Goal: Answer question/provide support

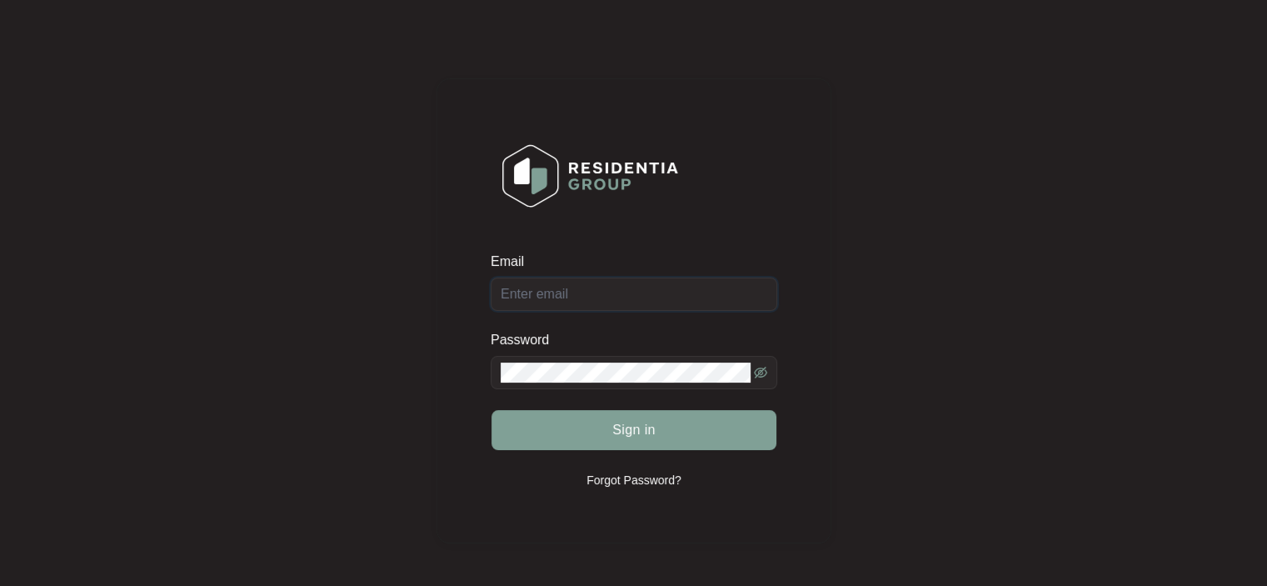
type input "[EMAIL_ADDRESS][DOMAIN_NAME]"
click at [619, 423] on span "Sign in" at bounding box center [633, 430] width 43 height 20
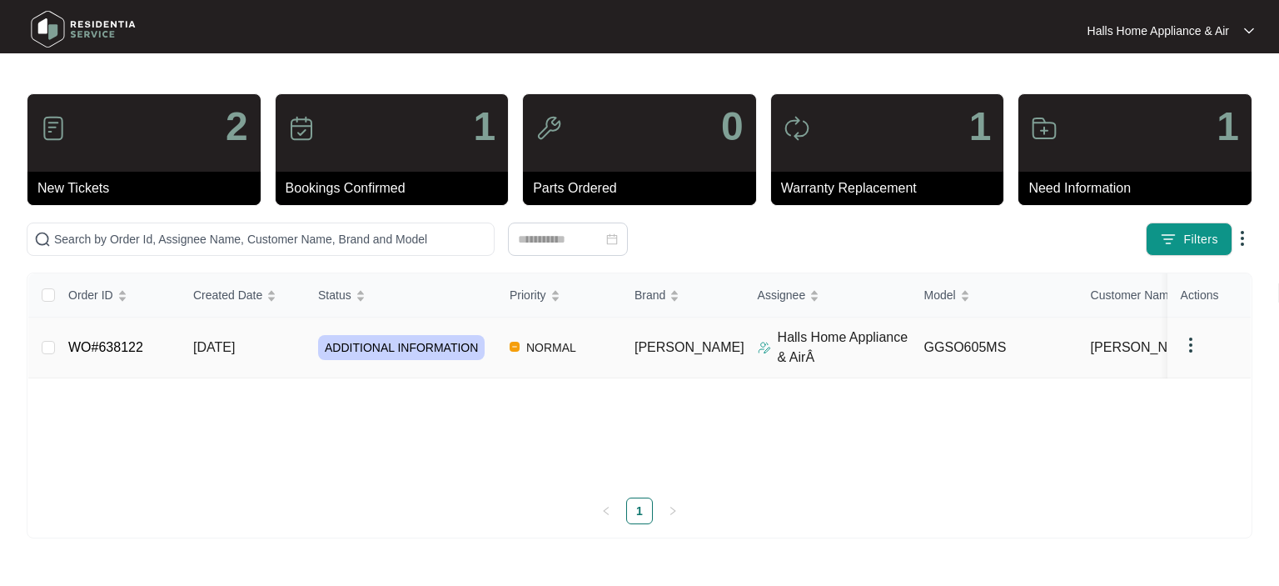
click at [397, 345] on span "ADDITIONAL INFORMATION" at bounding box center [401, 347] width 167 height 25
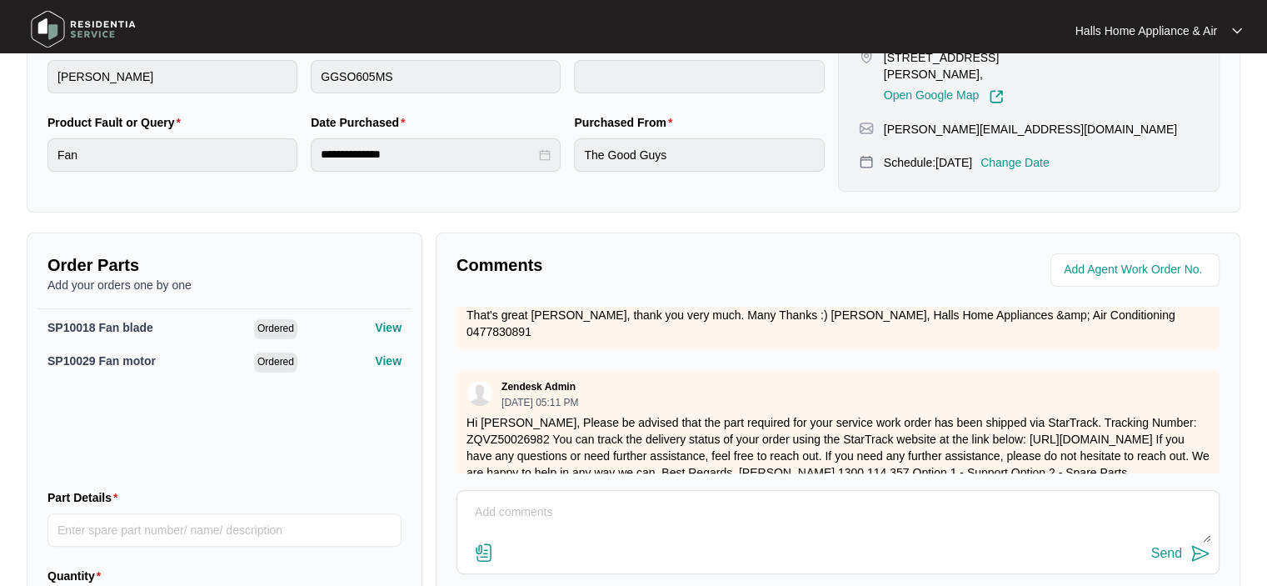
scroll to position [500, 0]
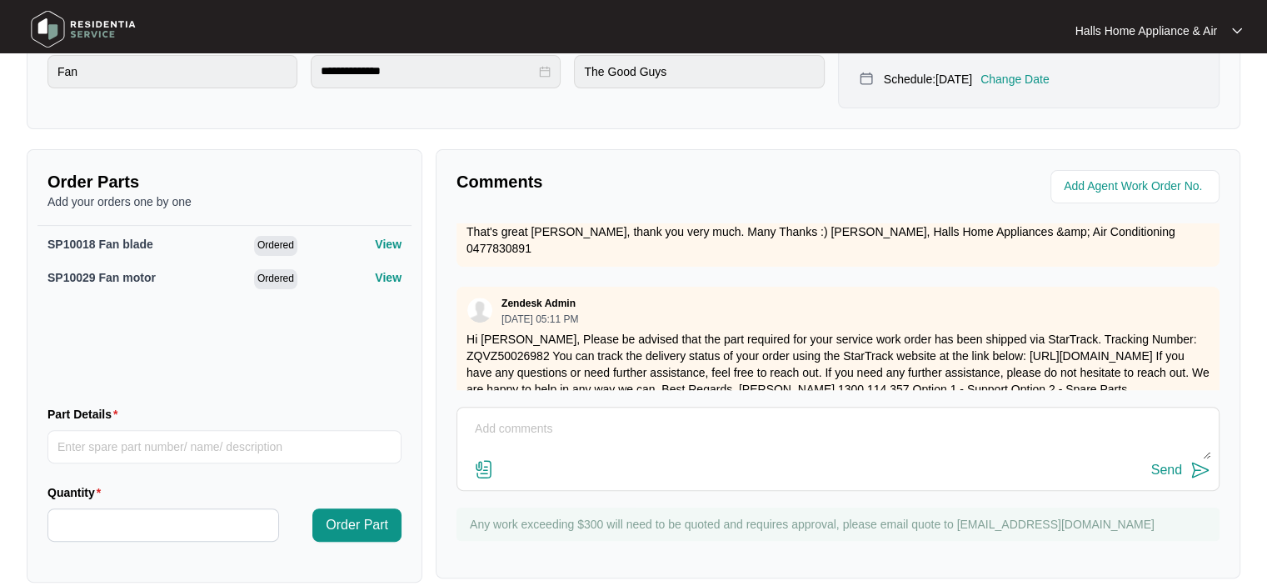
click at [484, 469] on img at bounding box center [484, 469] width 20 height 20
click at [0, 0] on input "file" at bounding box center [0, 0] width 0 height 0
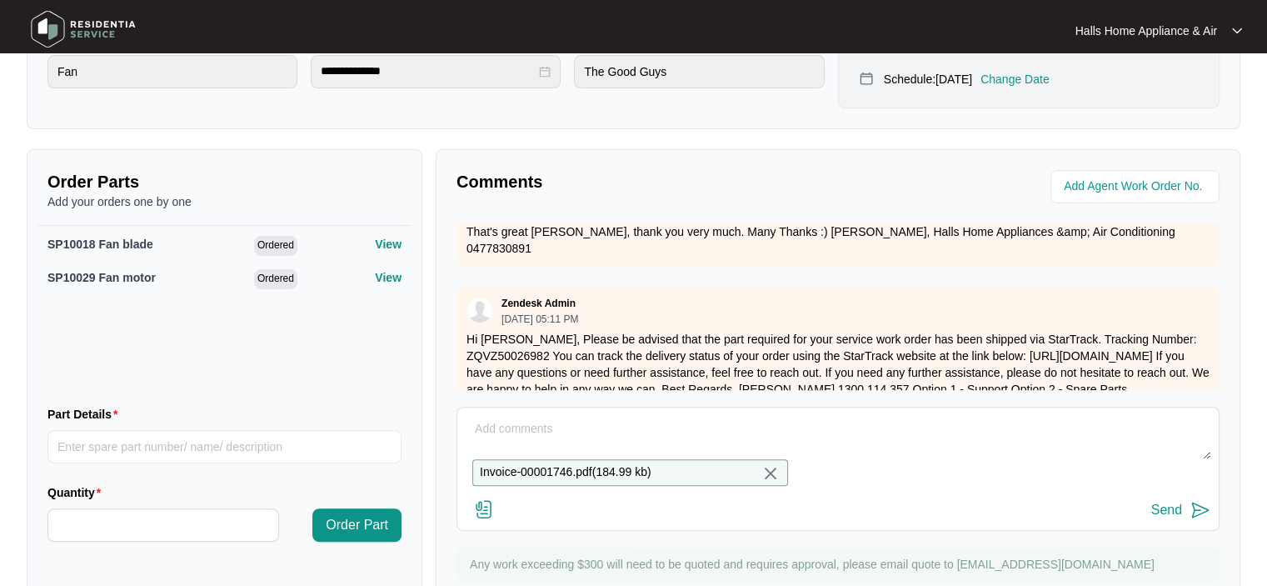
click at [497, 426] on textarea at bounding box center [838, 437] width 745 height 43
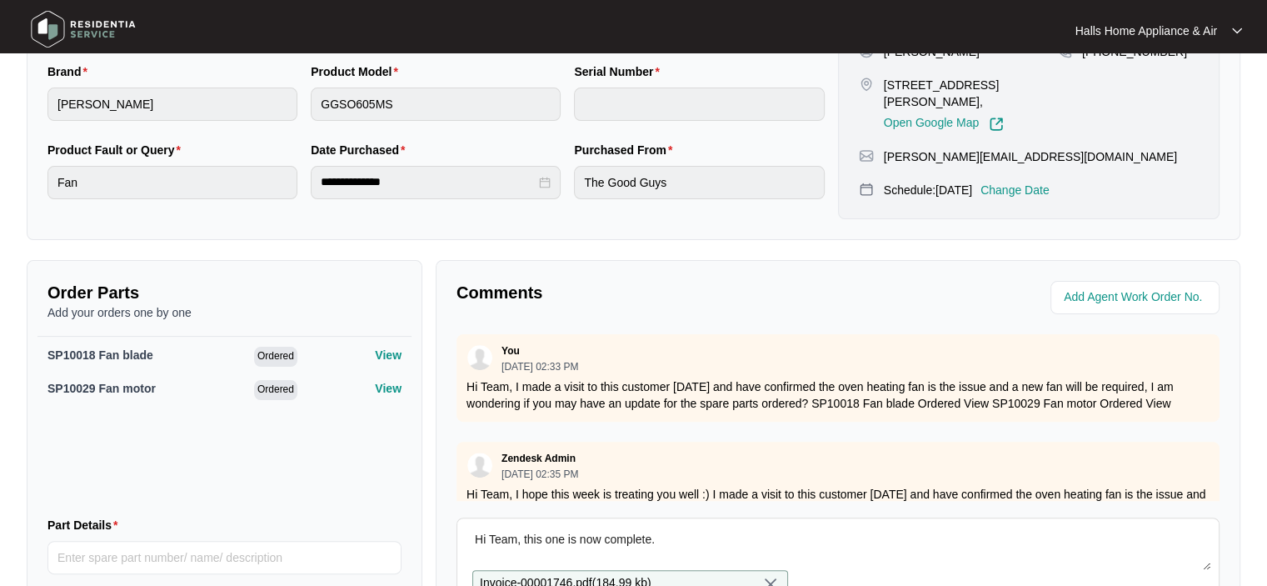
scroll to position [570, 0]
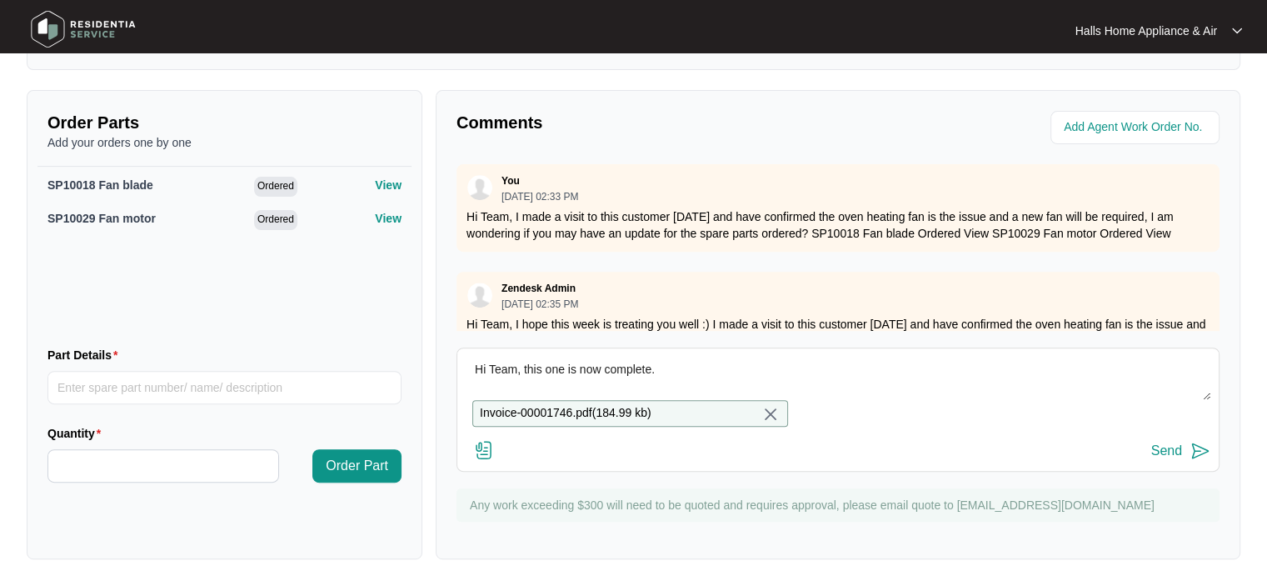
type textarea "Hi Team, this one is now complete."
click at [1158, 449] on div "Send" at bounding box center [1166, 450] width 31 height 15
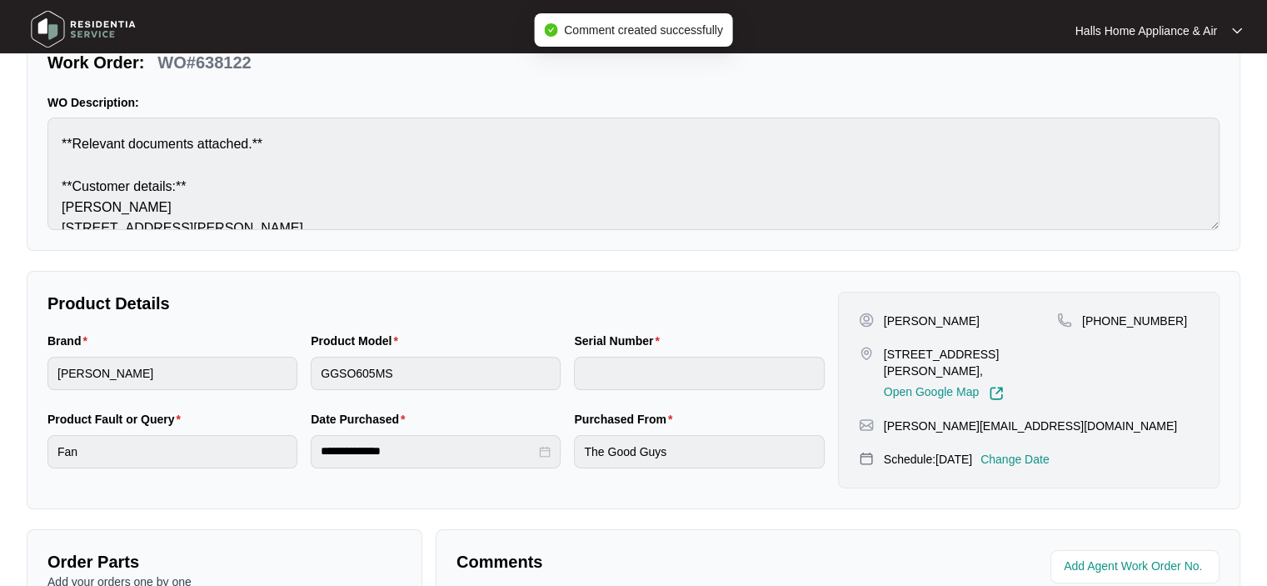
scroll to position [0, 0]
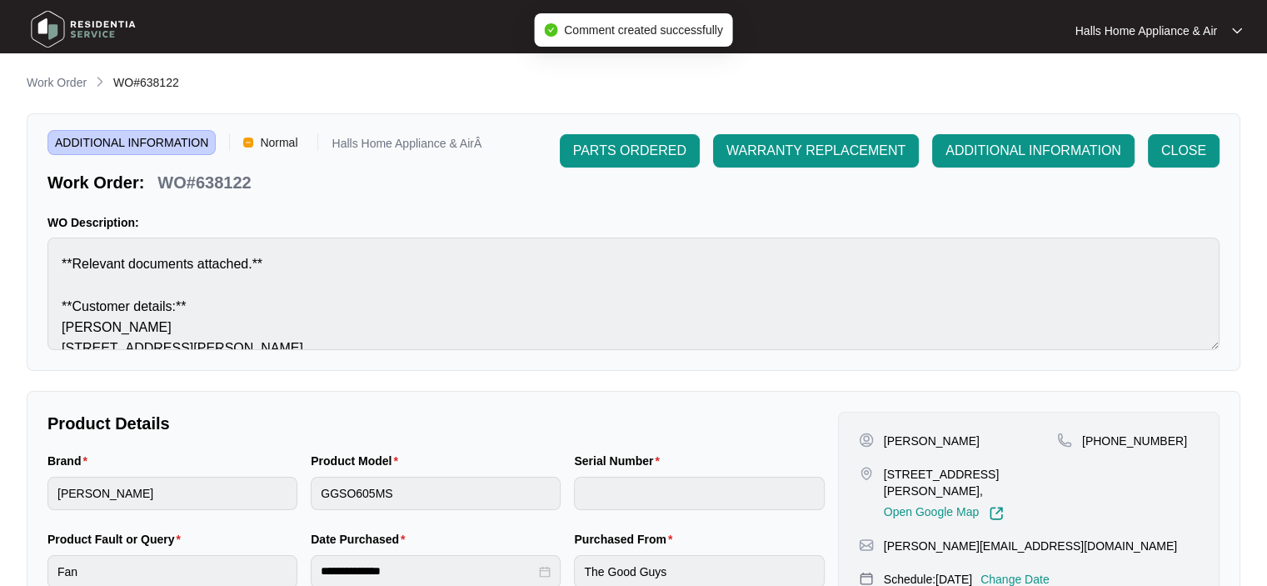
click at [1183, 147] on span "CLOSE" at bounding box center [1183, 151] width 45 height 20
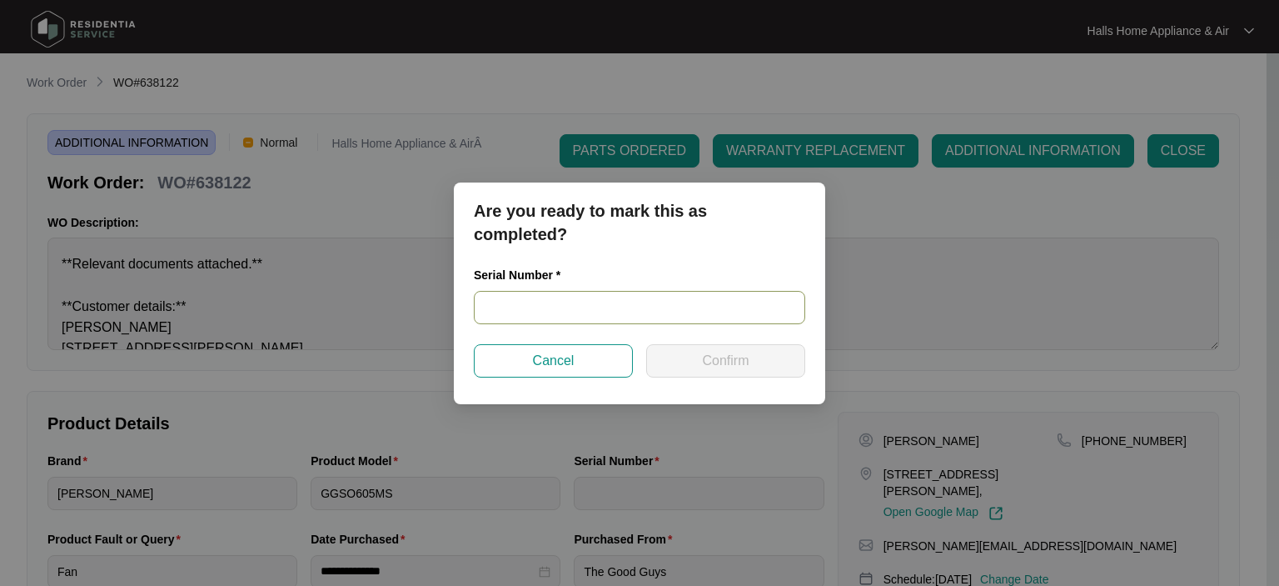
click at [543, 300] on input "text" at bounding box center [640, 307] width 332 height 33
paste input "24110033"
type input "24110033"
click at [703, 359] on span "Confirm" at bounding box center [725, 361] width 47 height 20
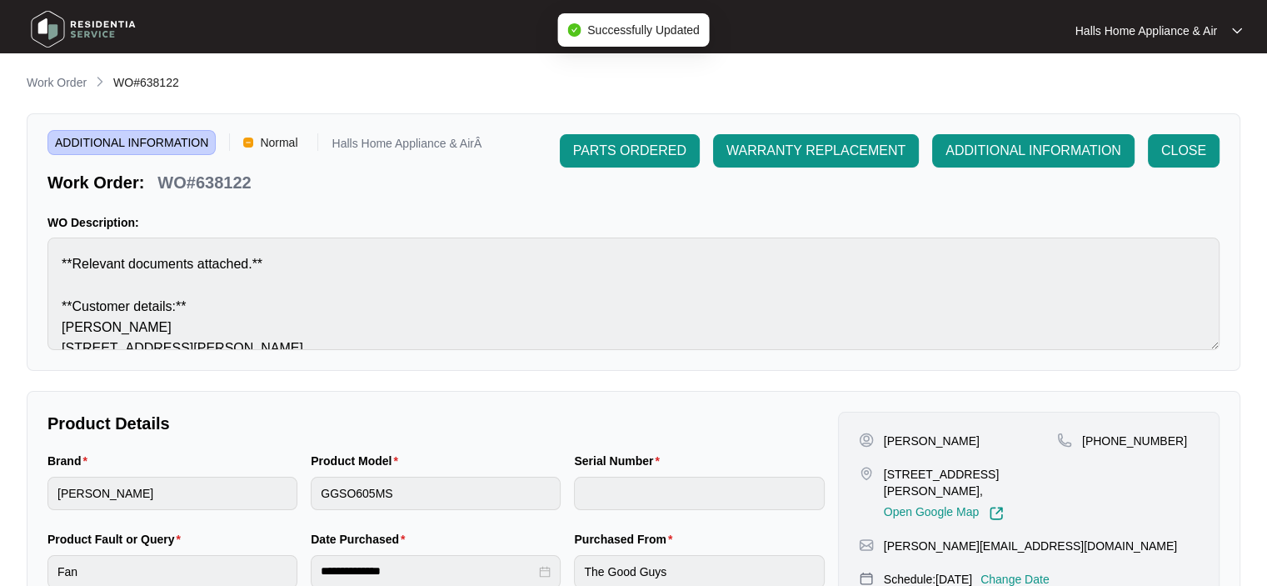
type input "24110033"
